Goal: Task Accomplishment & Management: Use online tool/utility

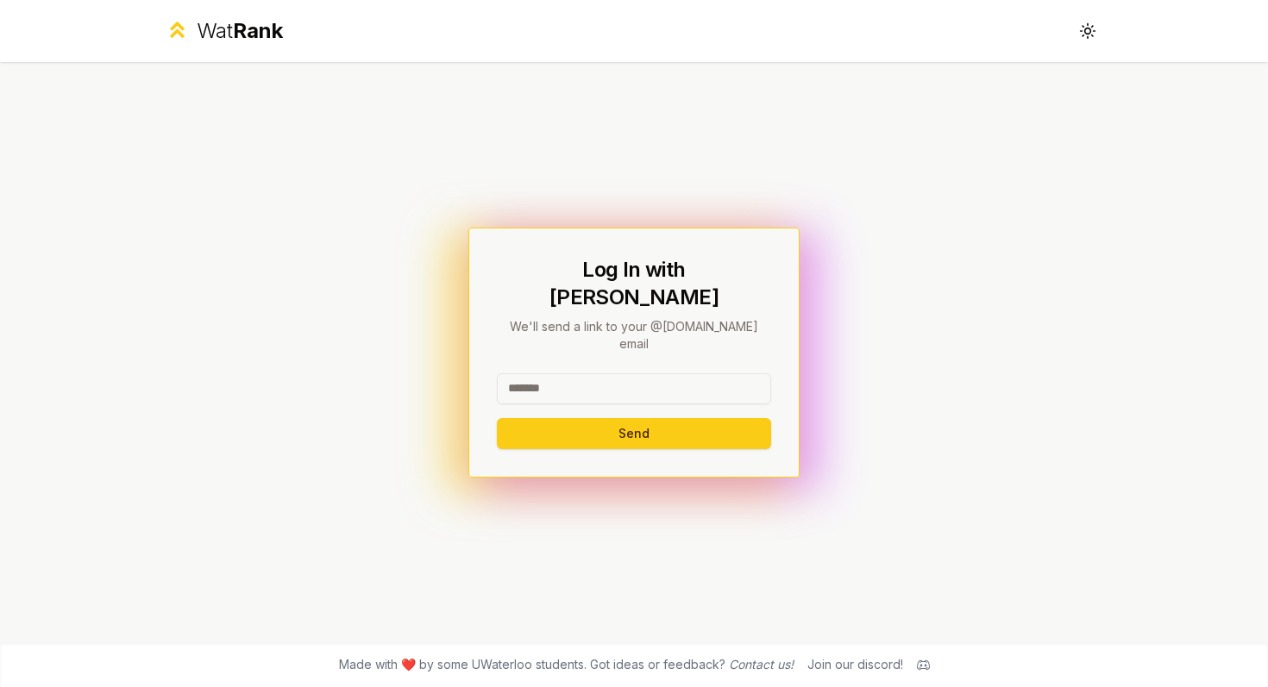
click at [538, 373] on input at bounding box center [634, 388] width 274 height 31
click at [650, 418] on button "Send" at bounding box center [634, 433] width 274 height 31
type input "******"
click at [548, 418] on button "Send" at bounding box center [634, 433] width 274 height 31
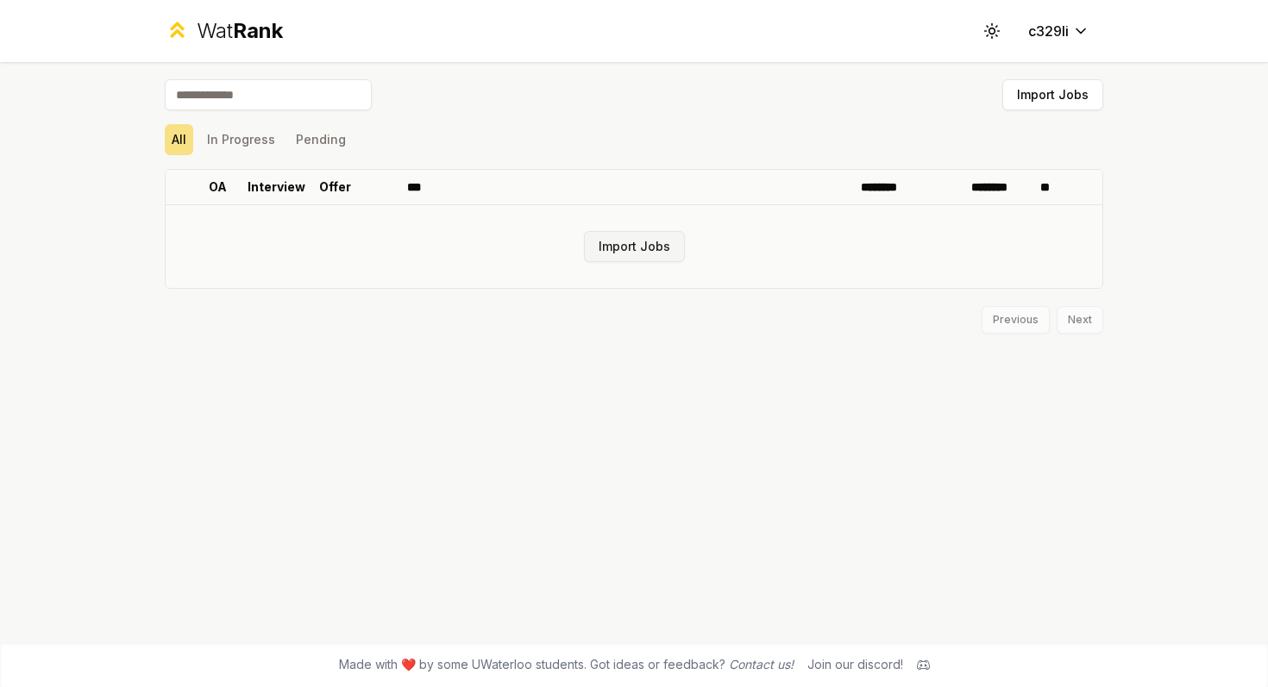
click at [652, 244] on button "Import Jobs" at bounding box center [634, 246] width 101 height 31
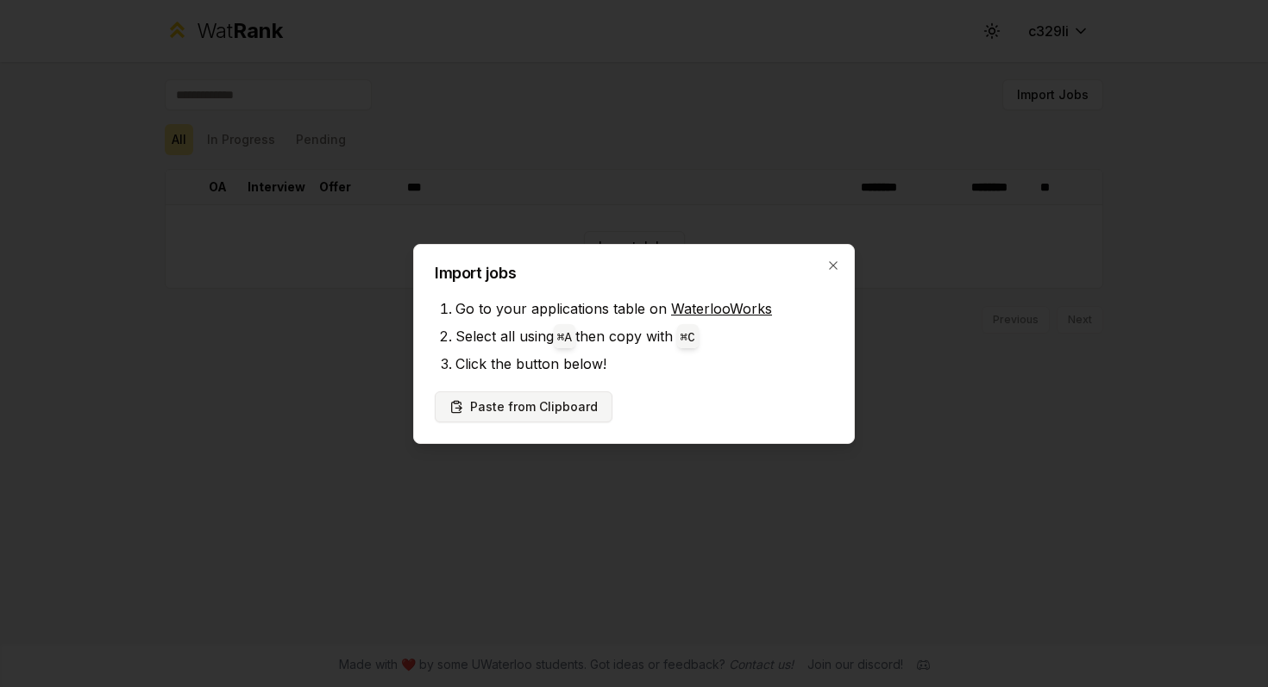
click at [498, 398] on button "Paste from Clipboard" at bounding box center [524, 407] width 178 height 31
click at [824, 273] on h2 "Import jobs" at bounding box center [634, 274] width 398 height 16
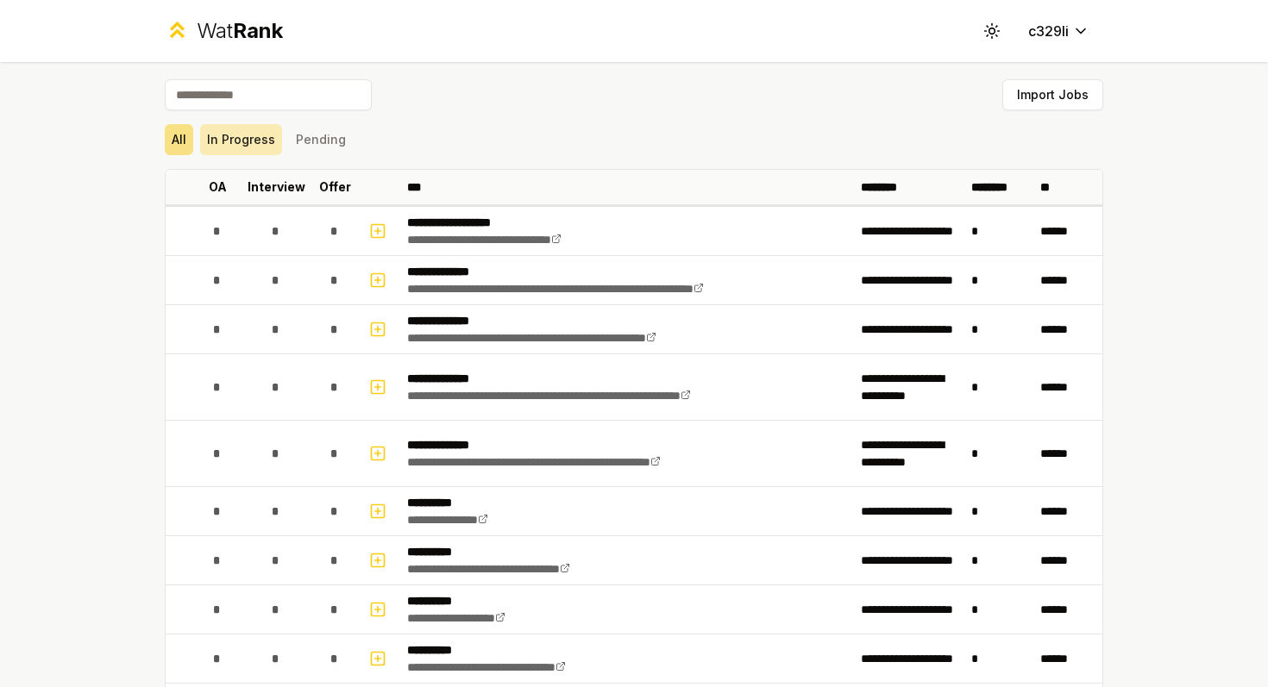
click at [243, 140] on button "In Progress" at bounding box center [241, 139] width 82 height 31
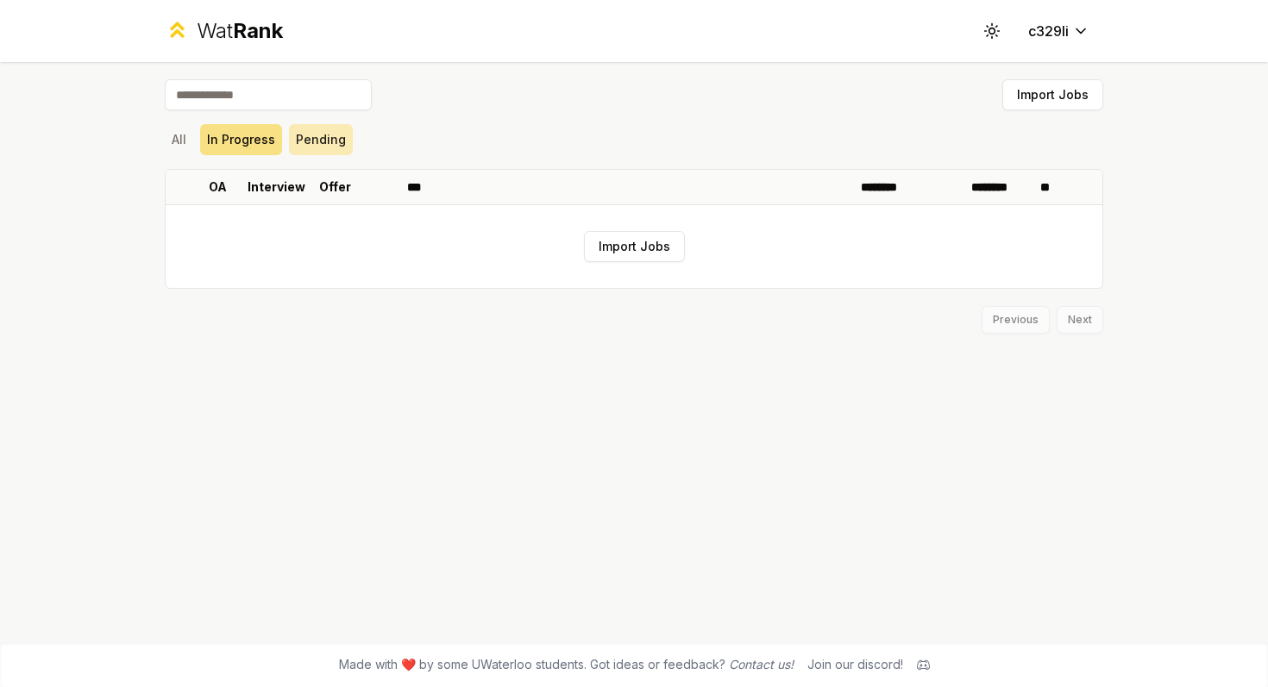
click at [336, 144] on button "Pending" at bounding box center [321, 139] width 64 height 31
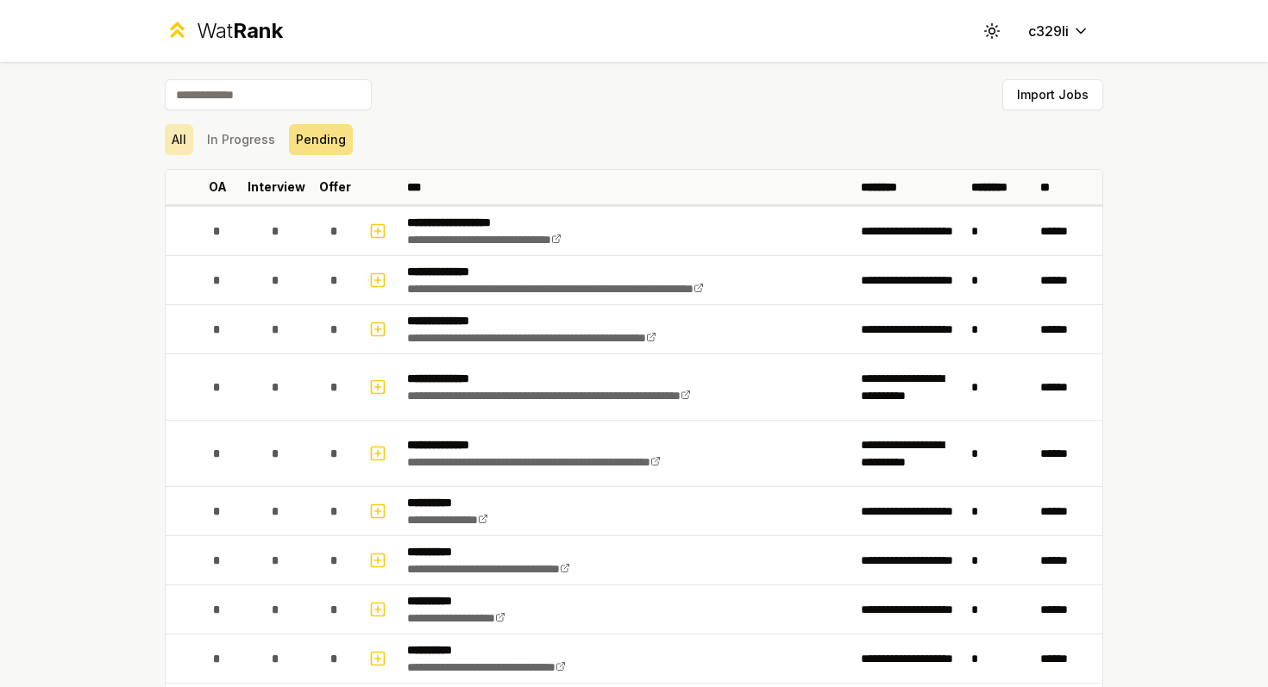
click at [175, 141] on button "All" at bounding box center [179, 139] width 28 height 31
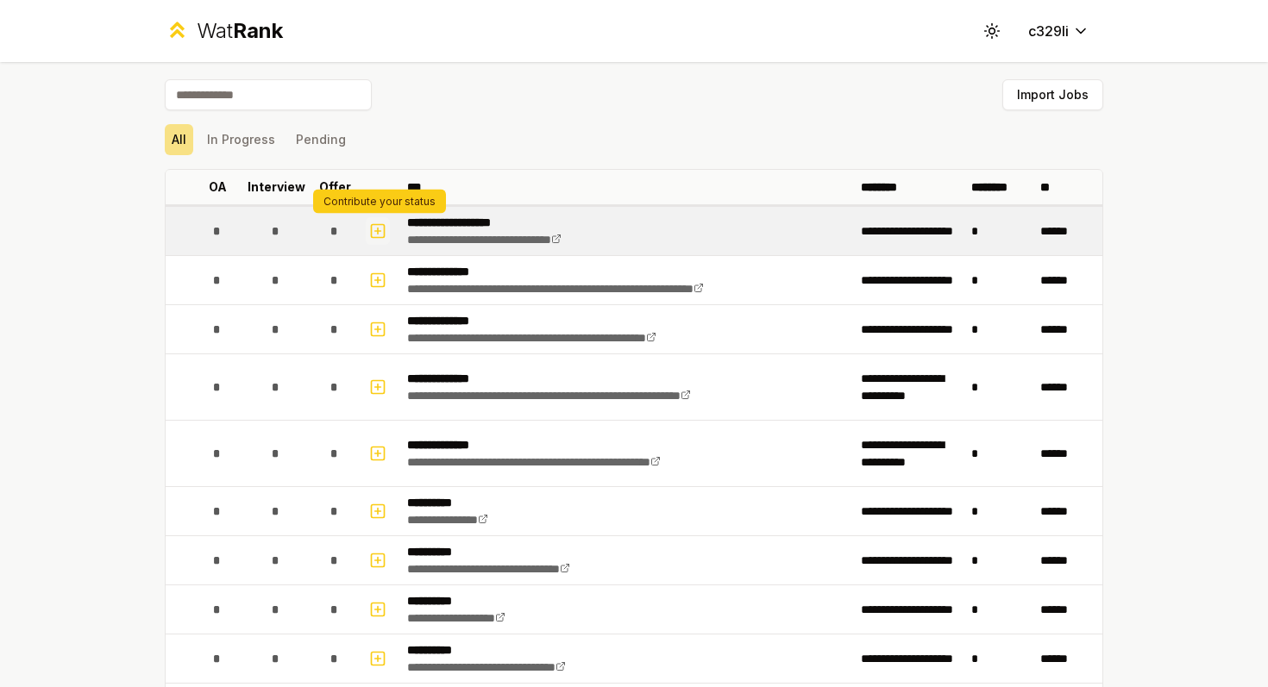
click at [379, 232] on icon "button" at bounding box center [377, 231] width 17 height 21
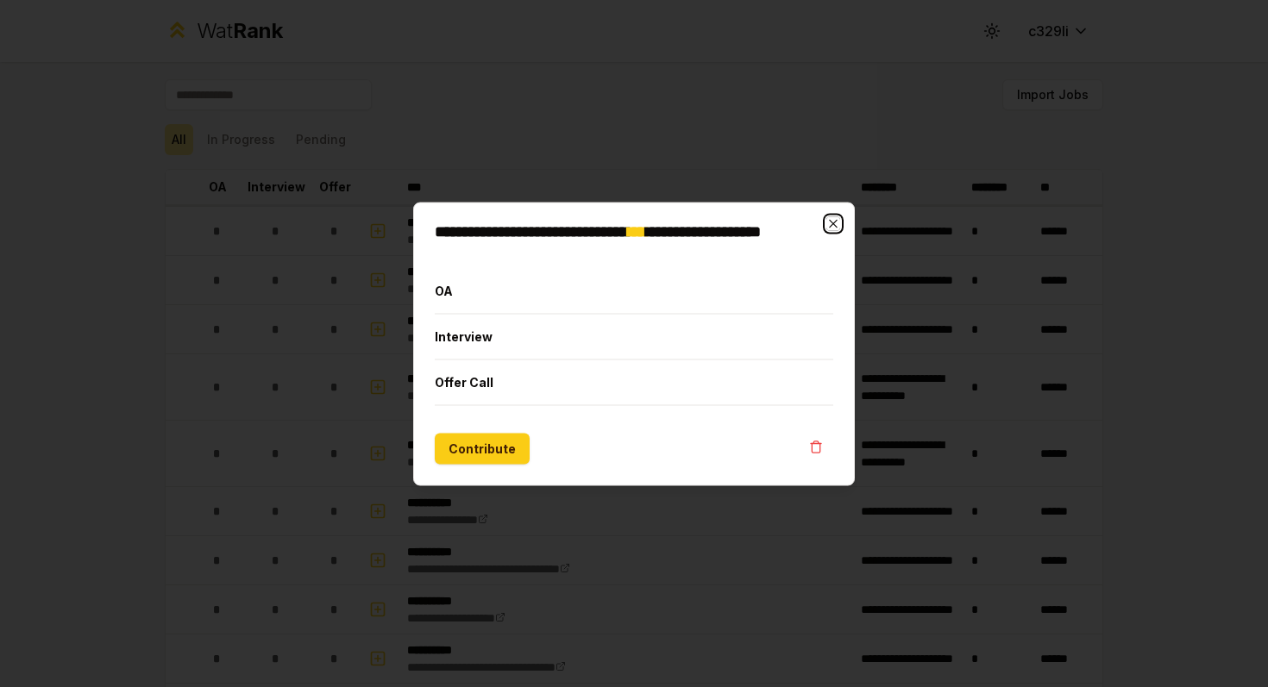
click at [836, 222] on icon "button" at bounding box center [833, 223] width 14 height 14
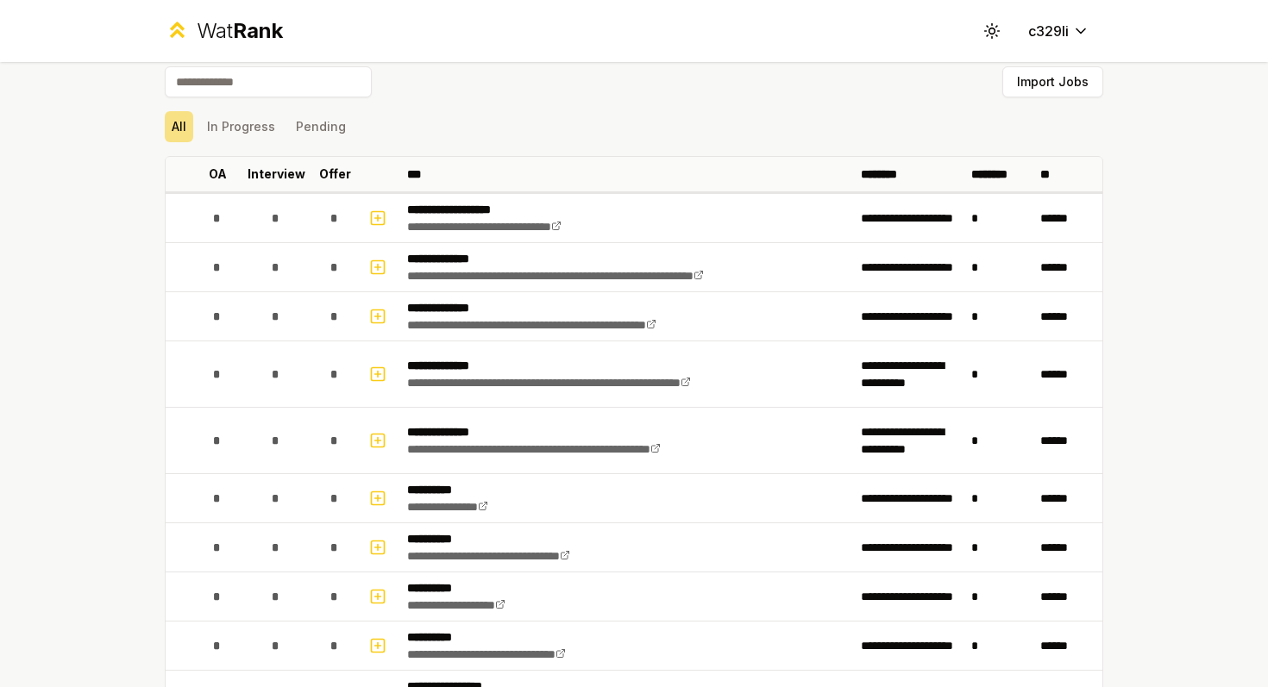
scroll to position [15, 0]
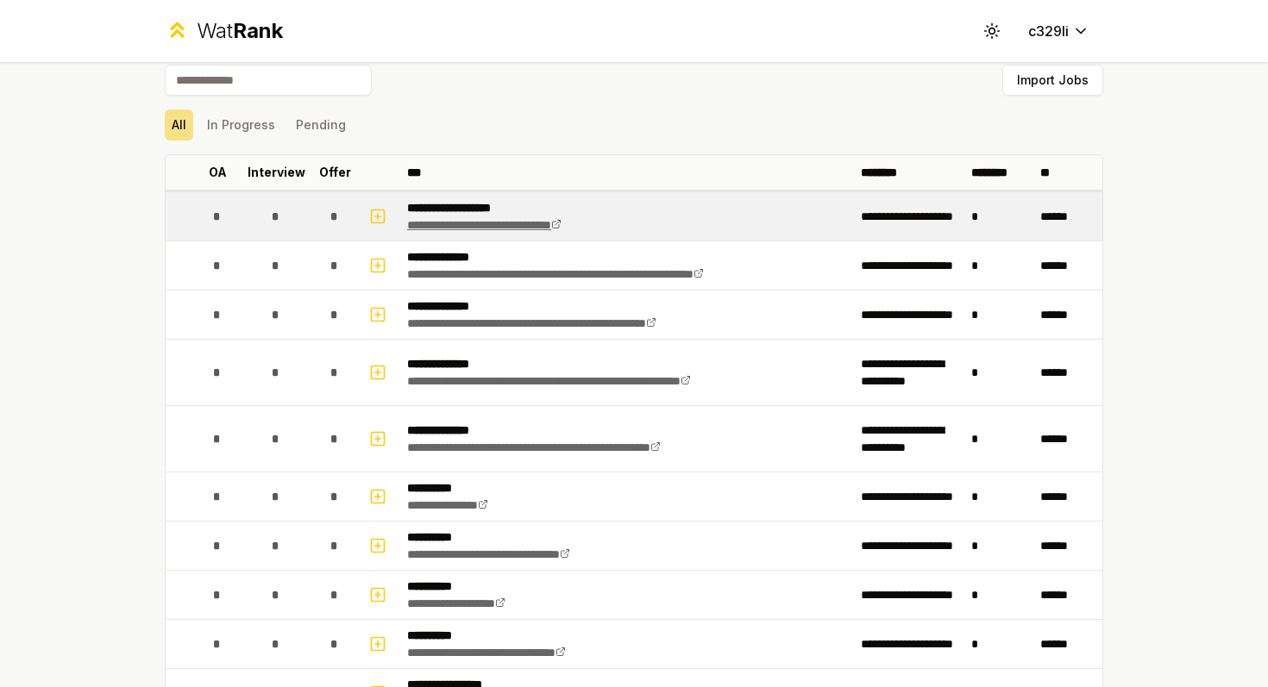
click at [561, 228] on icon at bounding box center [556, 224] width 10 height 10
